Goal: Transaction & Acquisition: Book appointment/travel/reservation

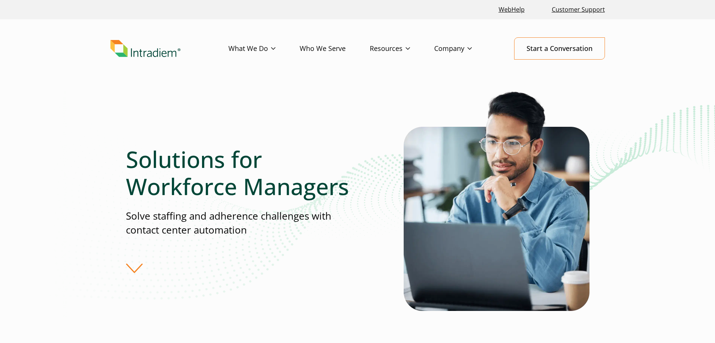
click at [131, 272] on div "Solutions for Workforce Managers Solve staffing and adherence challenges with c…" at bounding box center [265, 210] width 278 height 128
click at [133, 270] on div "Solutions for Workforce Managers Solve staffing and adherence challenges with c…" at bounding box center [265, 210] width 278 height 128
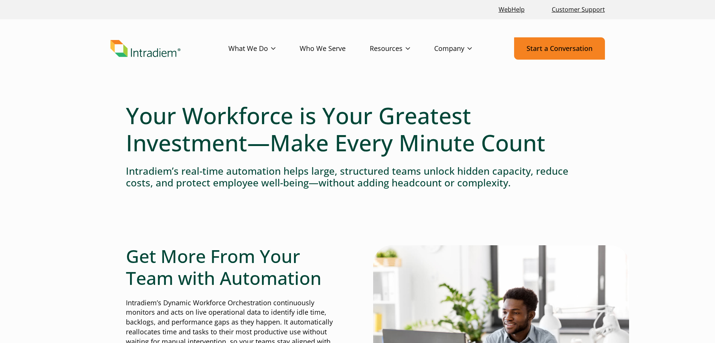
click at [583, 39] on link "Start a Conversation" at bounding box center [559, 48] width 91 height 22
